Goal: Task Accomplishment & Management: Manage account settings

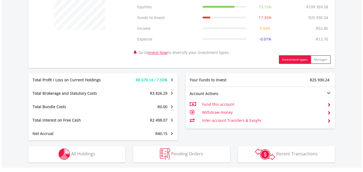
scroll to position [269, 0]
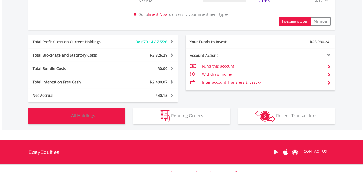
click at [77, 117] on span "All Holdings" at bounding box center [83, 116] width 24 height 6
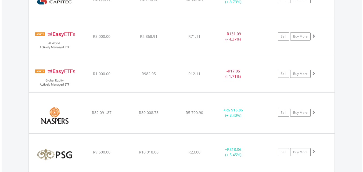
scroll to position [490, 0]
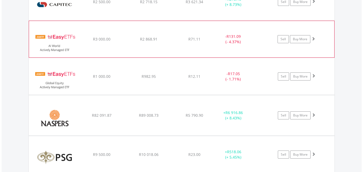
click at [313, 38] on span at bounding box center [313, 39] width 4 height 4
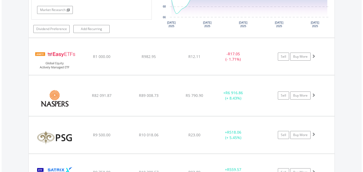
scroll to position [624, 0]
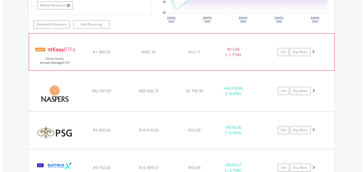
click at [314, 51] on span at bounding box center [313, 51] width 4 height 4
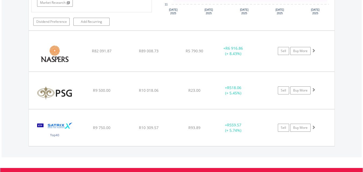
scroll to position [786, 0]
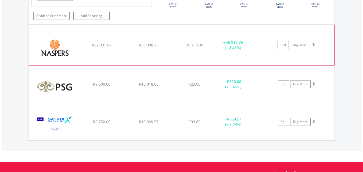
click at [312, 45] on span at bounding box center [313, 45] width 4 height 4
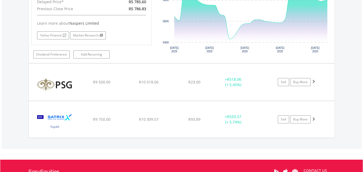
scroll to position [947, 0]
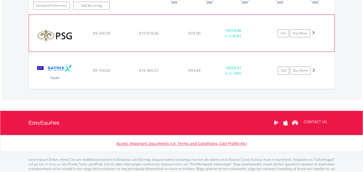
click at [313, 33] on span at bounding box center [313, 33] width 4 height 4
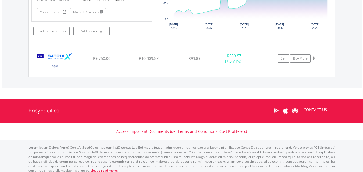
scroll to position [1073, 0]
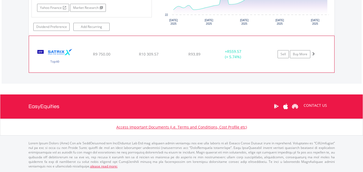
click at [313, 54] on span at bounding box center [313, 54] width 4 height 4
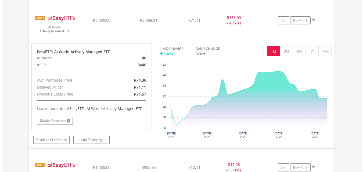
scroll to position [428, 0]
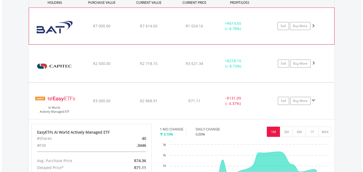
click at [313, 25] on span at bounding box center [313, 26] width 4 height 4
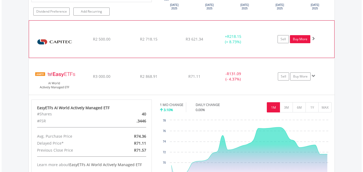
scroll to position [563, 0]
click at [313, 39] on span at bounding box center [313, 38] width 4 height 4
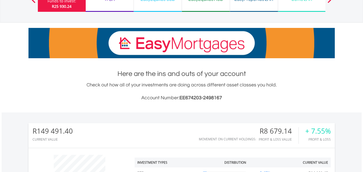
scroll to position [0, 0]
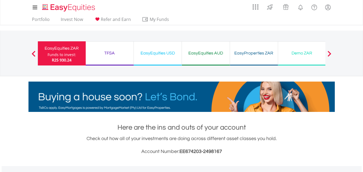
click at [302, 54] on div "Demo ZAR" at bounding box center [301, 53] width 41 height 8
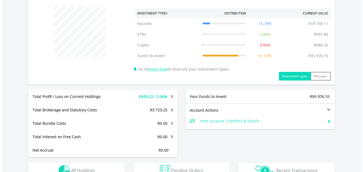
scroll to position [269, 0]
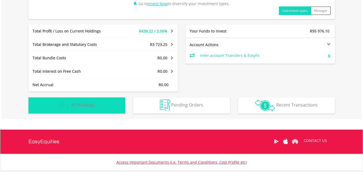
click at [81, 107] on span "All Holdings" at bounding box center [83, 105] width 24 height 6
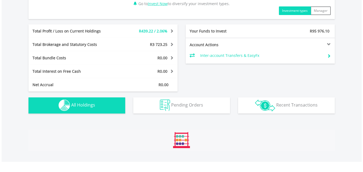
scroll to position [399, 0]
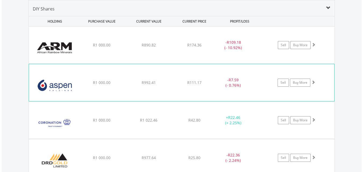
click at [313, 82] on span at bounding box center [313, 82] width 4 height 4
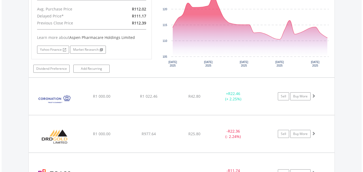
scroll to position [533, 0]
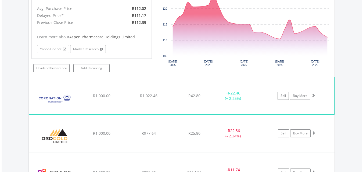
click at [314, 96] on span at bounding box center [313, 96] width 4 height 4
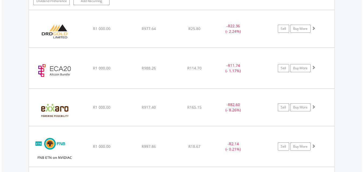
scroll to position [748, 0]
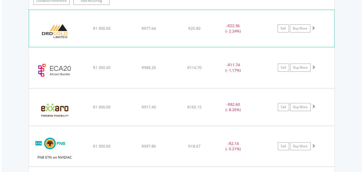
click at [313, 28] on span at bounding box center [313, 28] width 4 height 4
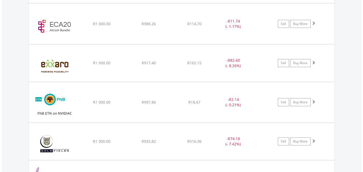
scroll to position [909, 0]
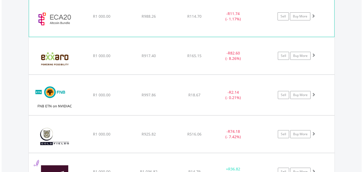
click at [314, 16] on span at bounding box center [313, 16] width 4 height 4
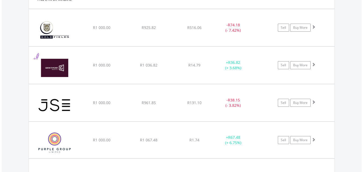
scroll to position [1420, 0]
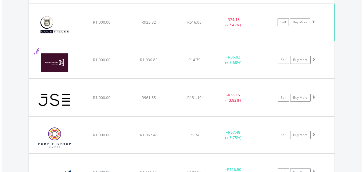
click at [313, 22] on span at bounding box center [313, 22] width 4 height 4
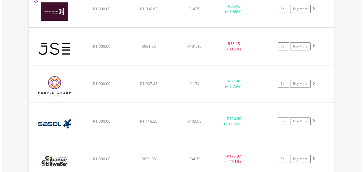
scroll to position [1635, 0]
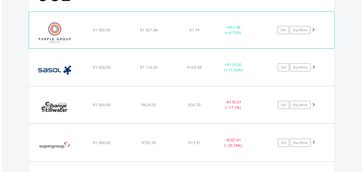
click at [313, 31] on span at bounding box center [313, 30] width 4 height 4
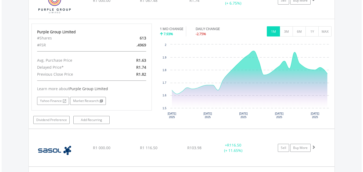
scroll to position [1716, 0]
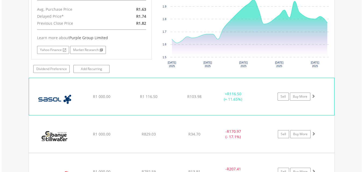
click at [314, 95] on span at bounding box center [313, 96] width 4 height 4
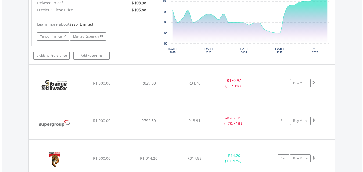
scroll to position [1931, 0]
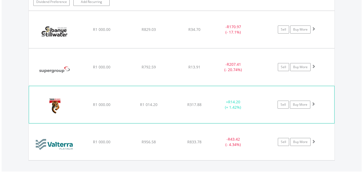
click at [313, 106] on span at bounding box center [313, 104] width 4 height 4
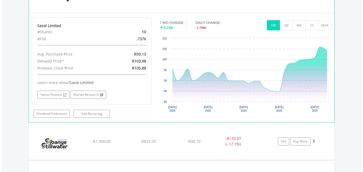
scroll to position [1823, 0]
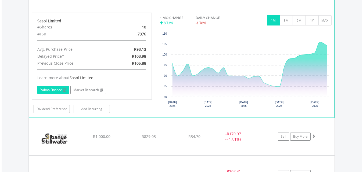
click at [50, 89] on link "Yahoo Finance" at bounding box center [53, 90] width 32 height 8
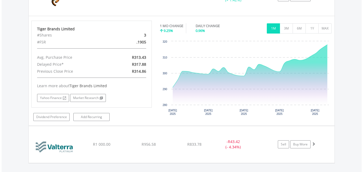
scroll to position [2060, 0]
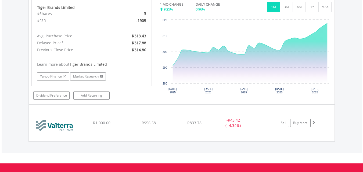
drag, startPoint x: 365, startPoint y: 169, endPoint x: 345, endPoint y: 29, distance: 141.7
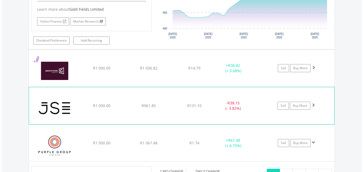
scroll to position [1522, 0]
click at [313, 106] on span at bounding box center [313, 105] width 4 height 4
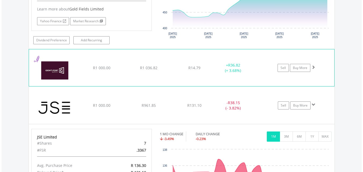
click at [312, 66] on span at bounding box center [313, 67] width 4 height 4
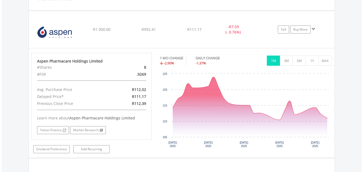
scroll to position [451, 0]
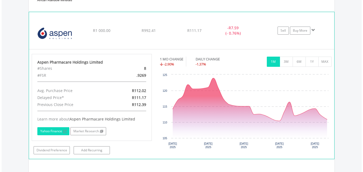
click at [54, 131] on link "Yahoo Finance" at bounding box center [53, 131] width 32 height 8
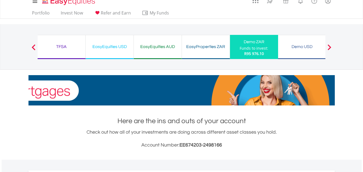
scroll to position [3, 0]
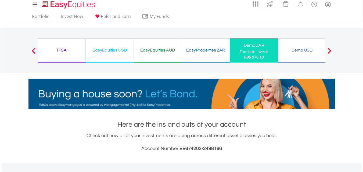
click at [33, 51] on button "Previous" at bounding box center [33, 53] width 11 height 5
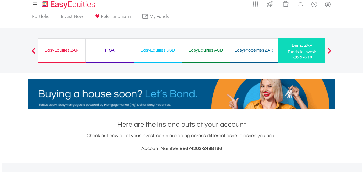
click at [60, 50] on div "EasyEquities ZAR" at bounding box center [61, 50] width 41 height 8
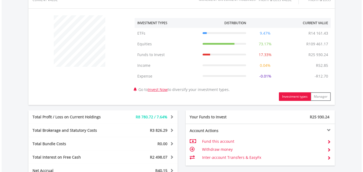
scroll to position [226, 0]
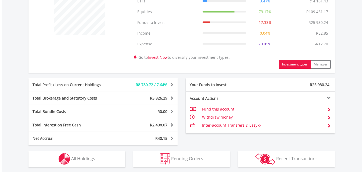
click at [251, 61] on div "Investment types Manager" at bounding box center [284, 64] width 102 height 9
click at [205, 118] on td "Withdraw money" at bounding box center [262, 117] width 121 height 8
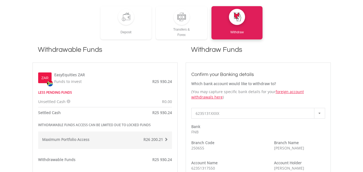
scroll to position [129, 0]
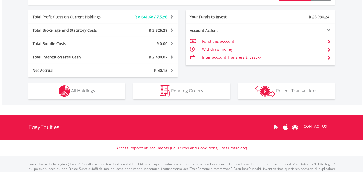
scroll to position [301, 0]
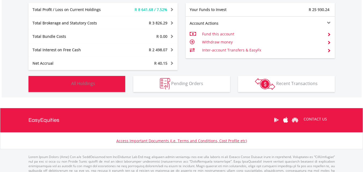
click at [82, 85] on span "All Holdings" at bounding box center [83, 84] width 24 height 6
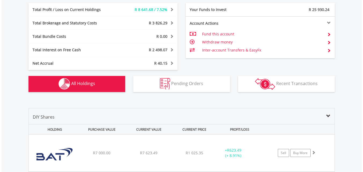
scroll to position [409, 0]
